Goal: Navigation & Orientation: Find specific page/section

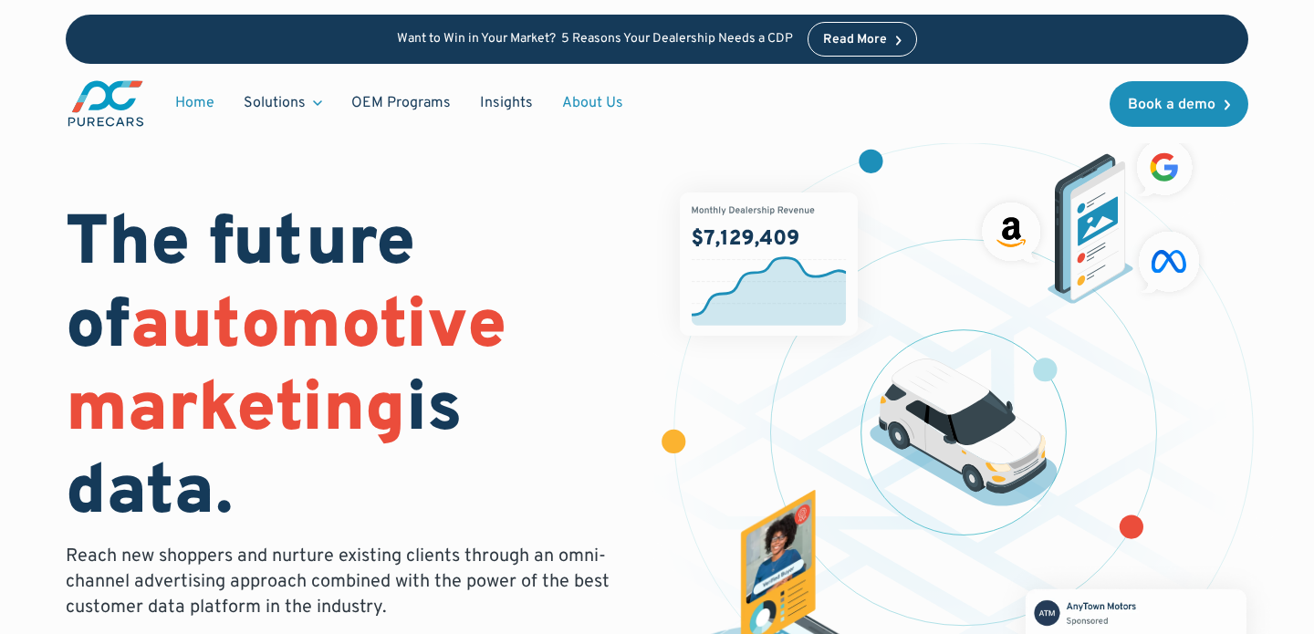
click at [595, 99] on link "About Us" at bounding box center [593, 103] width 90 height 35
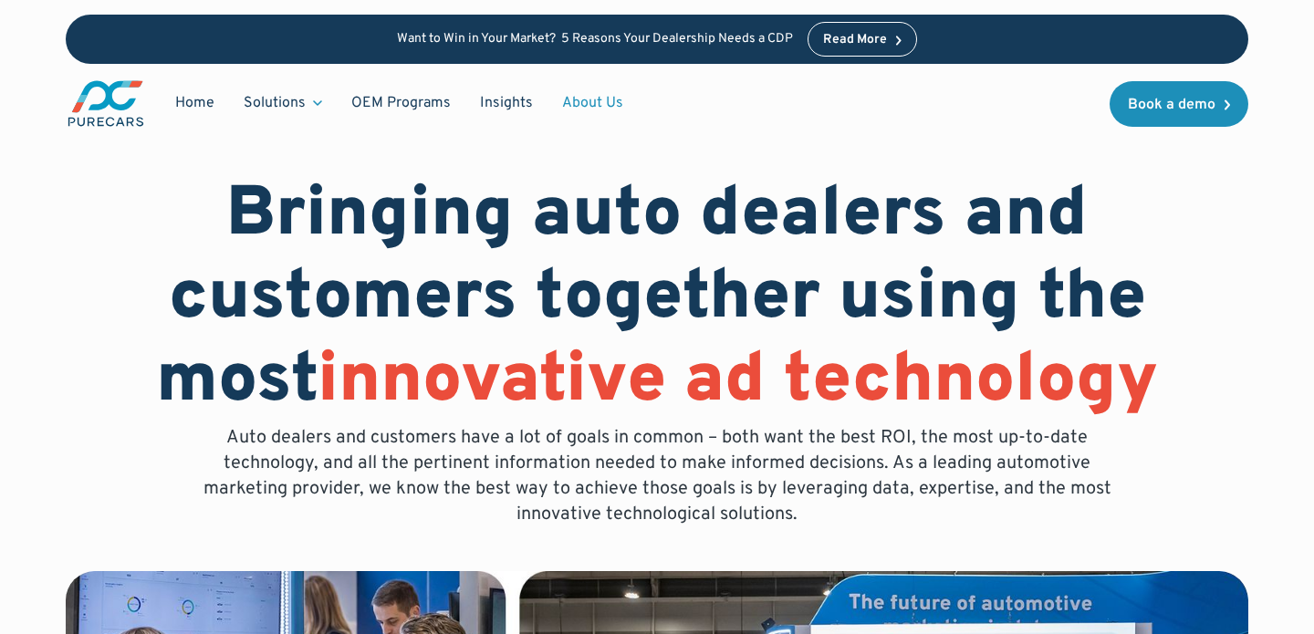
click at [121, 89] on img "main" at bounding box center [106, 103] width 80 height 50
